Goal: Task Accomplishment & Management: Use online tool/utility

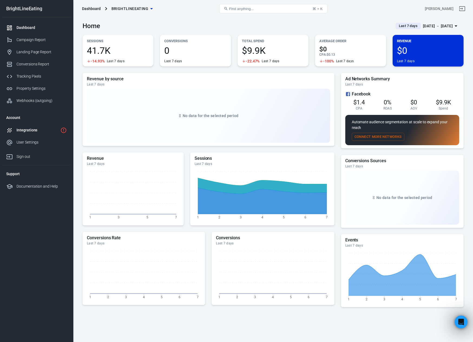
click at [28, 131] on div "Integrations" at bounding box center [37, 130] width 42 height 6
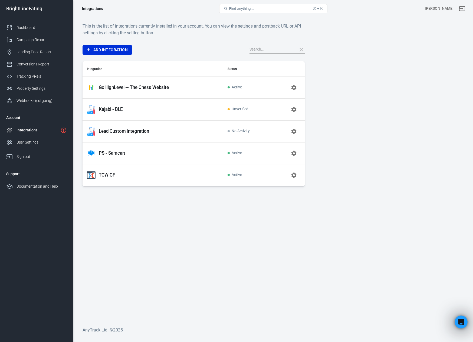
click at [127, 113] on div "Kajabi - BLE" at bounding box center [153, 109] width 132 height 9
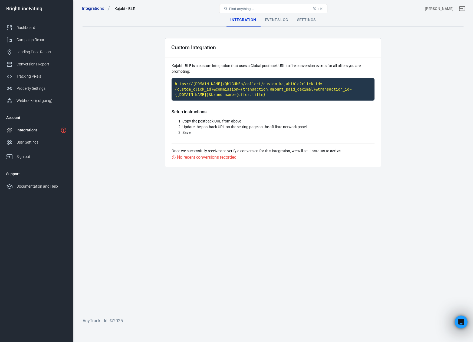
click at [300, 21] on div "Settings" at bounding box center [306, 20] width 27 height 13
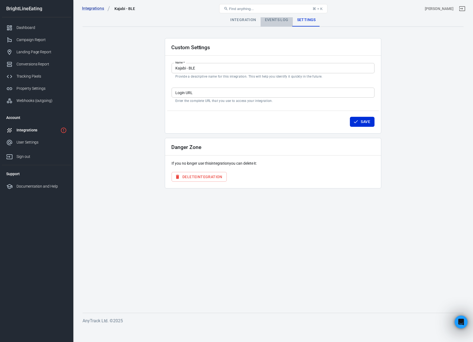
click at [277, 22] on div "Events Log" at bounding box center [276, 20] width 32 height 13
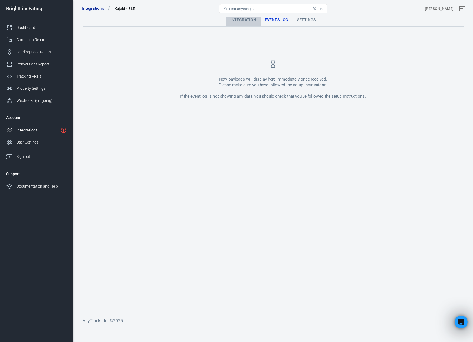
click at [250, 22] on div "Integration" at bounding box center [243, 20] width 34 height 13
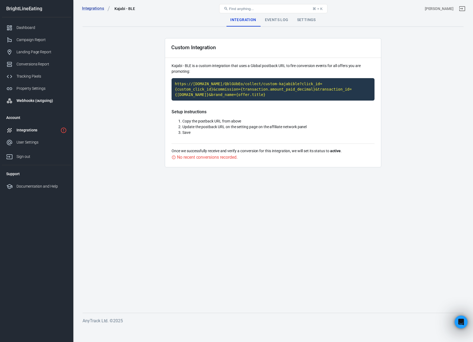
click at [38, 101] on div "Webhooks (outgoing)" at bounding box center [41, 101] width 50 height 6
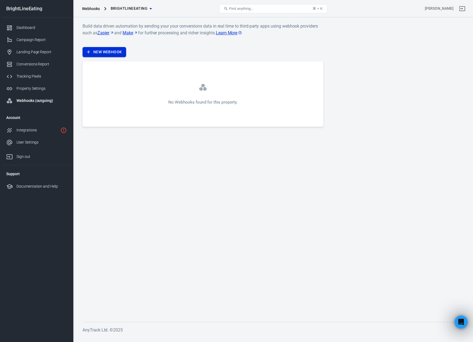
click at [111, 51] on link "New Webhook" at bounding box center [104, 52] width 44 height 10
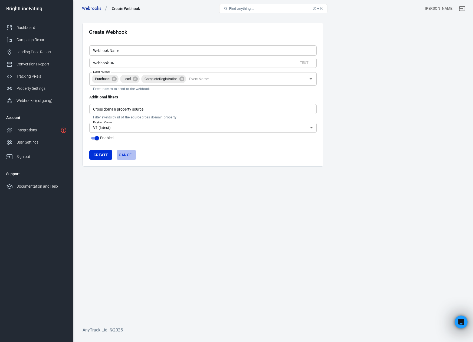
click at [128, 153] on link "Cancel" at bounding box center [126, 155] width 19 height 10
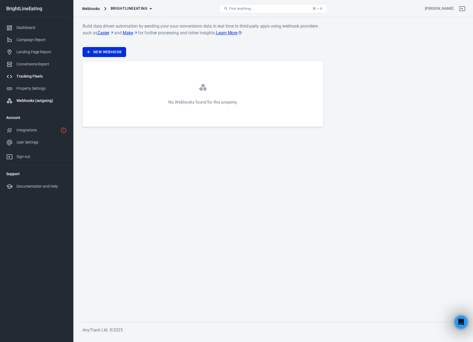
click at [34, 77] on div "Tracking Pixels" at bounding box center [41, 77] width 50 height 6
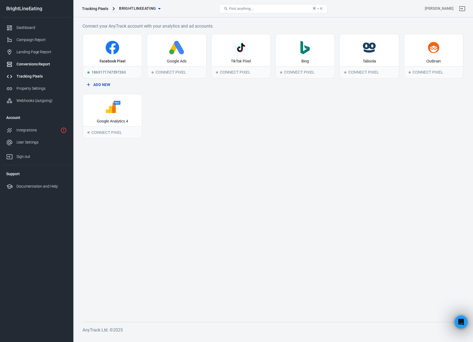
click at [46, 64] on div "Conversions Report" at bounding box center [41, 64] width 50 height 6
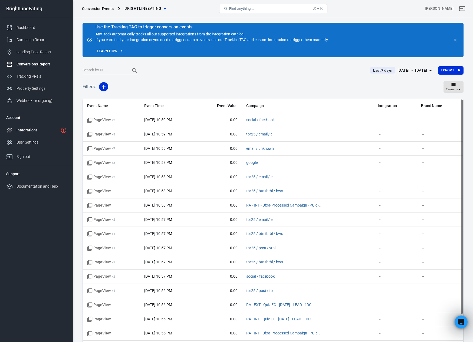
click at [30, 129] on div "Integrations" at bounding box center [37, 130] width 42 height 6
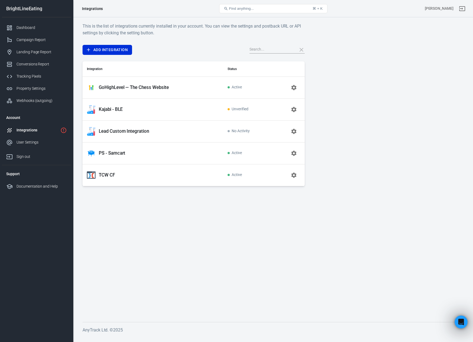
click at [117, 110] on p "Kajabi - BLE" at bounding box center [111, 110] width 24 height 6
